Goal: Information Seeking & Learning: Learn about a topic

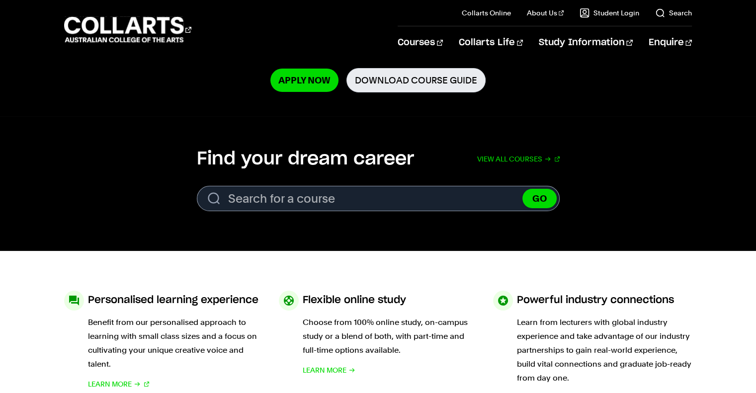
scroll to position [242, 0]
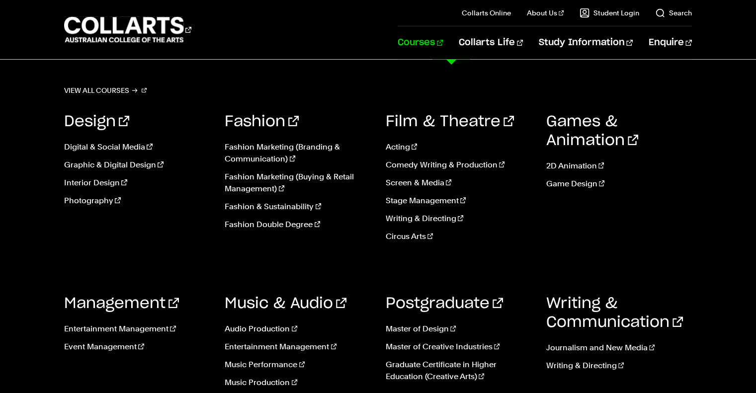
click at [443, 43] on link "Courses" at bounding box center [419, 42] width 45 height 33
click at [417, 217] on link "Writing & Directing" at bounding box center [459, 219] width 146 height 12
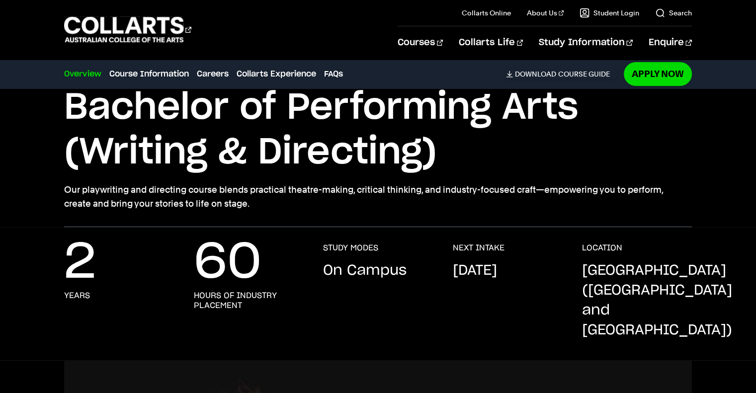
scroll to position [81, 0]
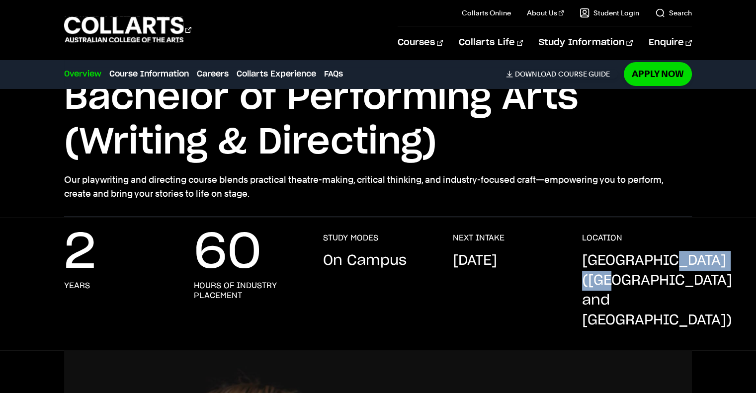
drag, startPoint x: 587, startPoint y: 285, endPoint x: 673, endPoint y: 281, distance: 86.0
click at [673, 281] on p "[GEOGRAPHIC_DATA] ([GEOGRAPHIC_DATA] and [GEOGRAPHIC_DATA])" at bounding box center [657, 290] width 150 height 79
click at [677, 284] on p "[GEOGRAPHIC_DATA] ([GEOGRAPHIC_DATA] and [GEOGRAPHIC_DATA])" at bounding box center [657, 290] width 150 height 79
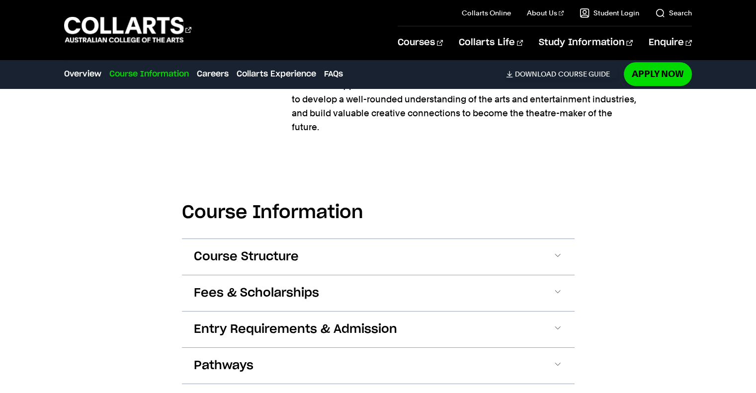
scroll to position [985, 0]
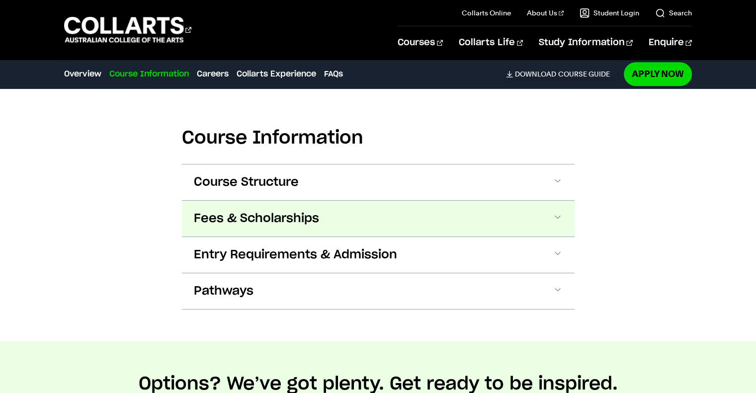
click at [436, 201] on button "Fees & Scholarships" at bounding box center [378, 219] width 392 height 36
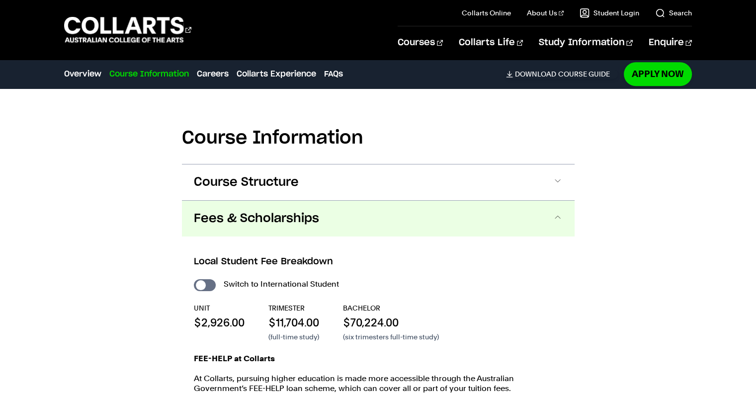
scroll to position [1135, 0]
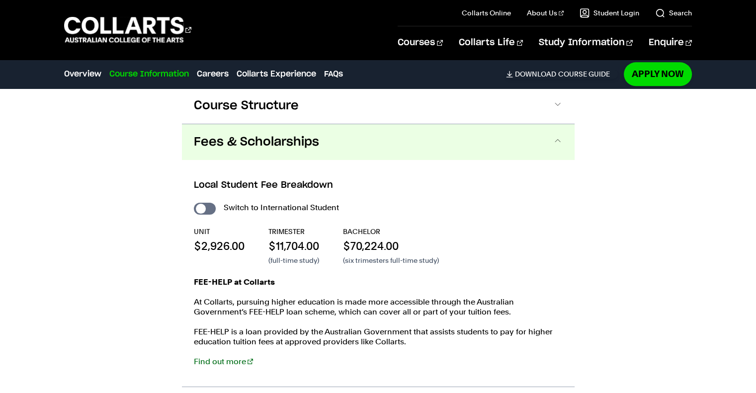
click at [547, 160] on div "Local Student Fee Breakdown Switch to International Student UNIT $2,926.00 TRIM…" at bounding box center [378, 273] width 392 height 227
click at [547, 124] on button "Fees & Scholarships" at bounding box center [378, 142] width 392 height 36
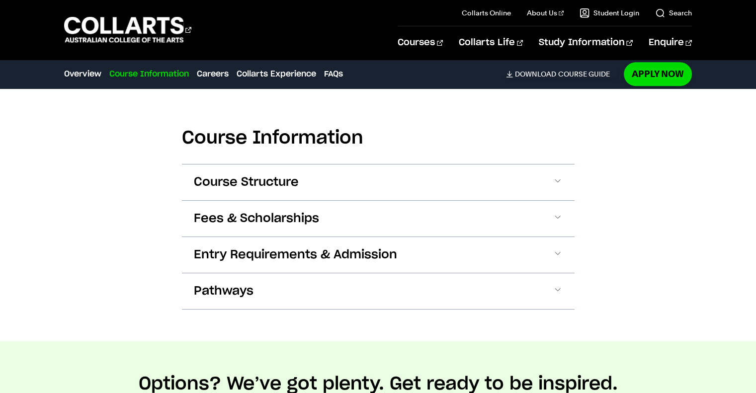
scroll to position [1058, 0]
